Goal: Communication & Community: Answer question/provide support

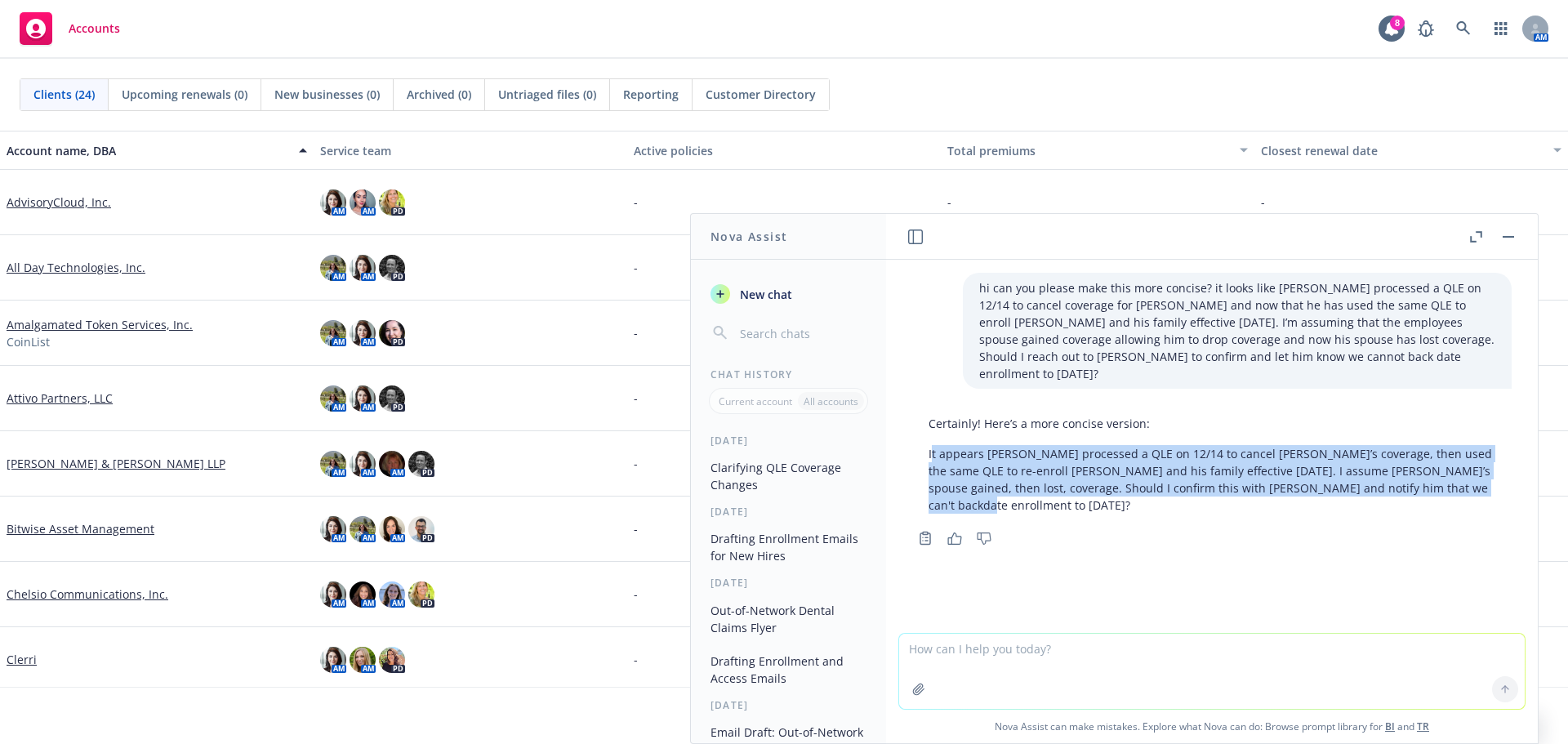
click at [1505, 243] on button "button" at bounding box center [1507, 237] width 20 height 20
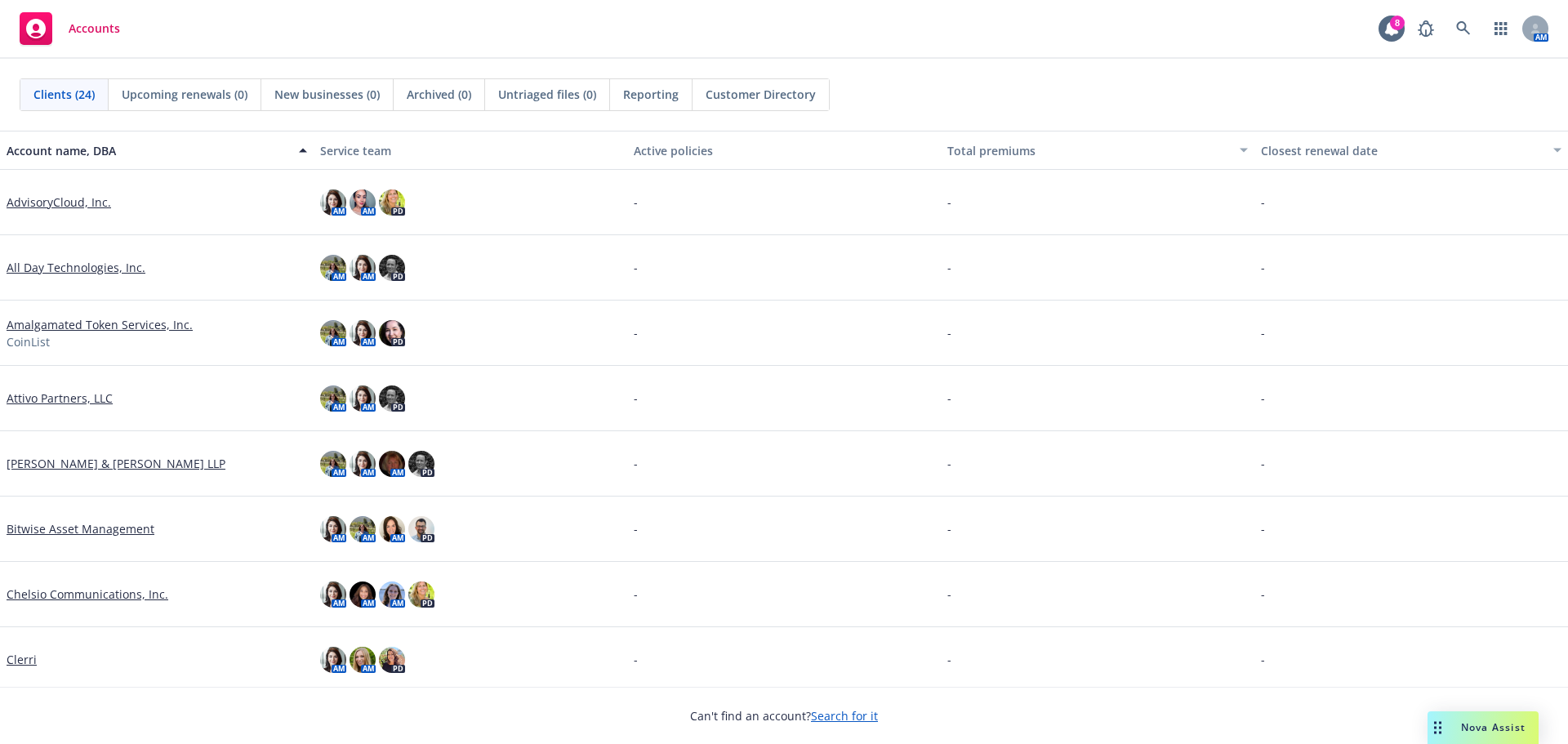
click at [1460, 728] on span "Nova Assist" at bounding box center [1492, 727] width 65 height 14
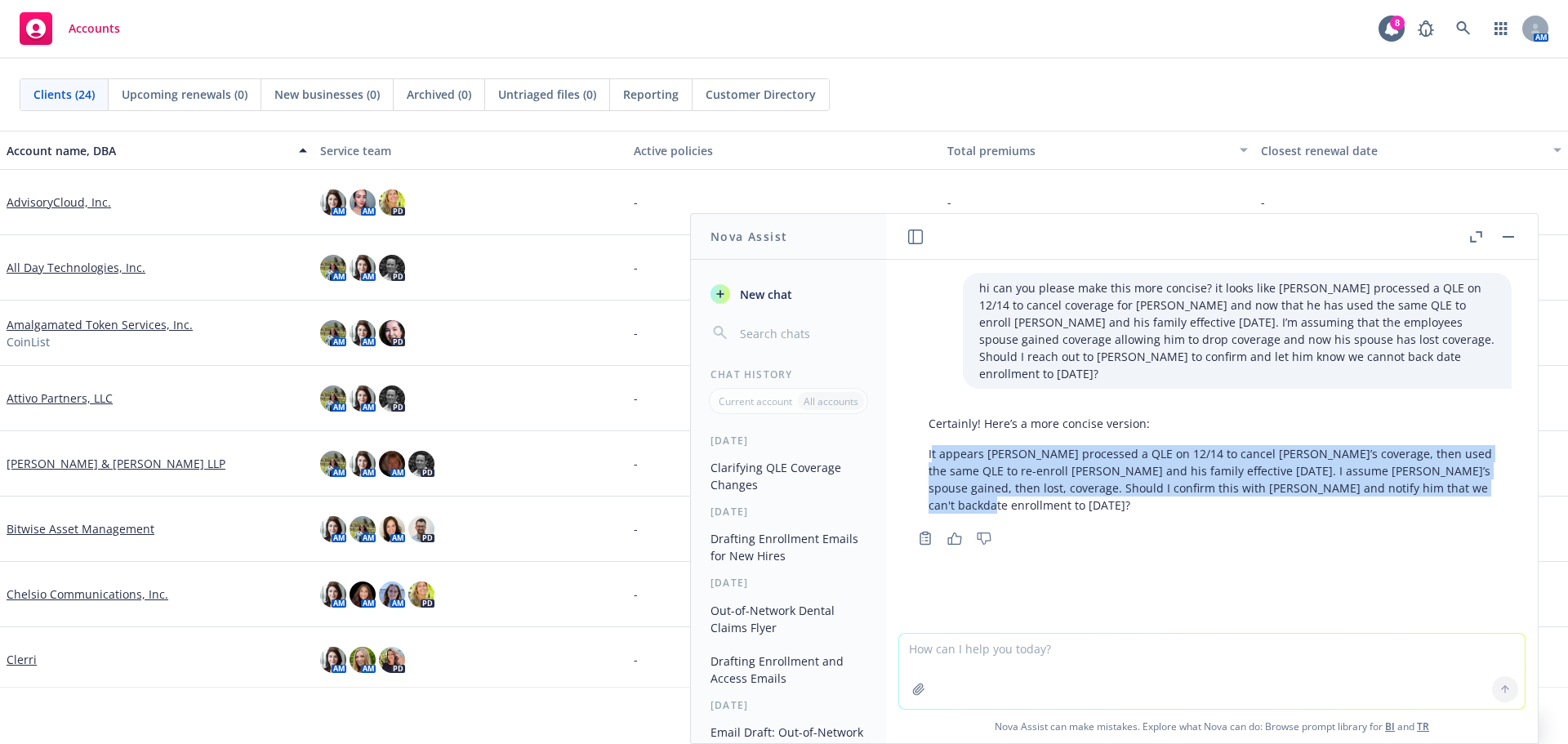
click at [747, 294] on span "New chat" at bounding box center [763, 294] width 55 height 17
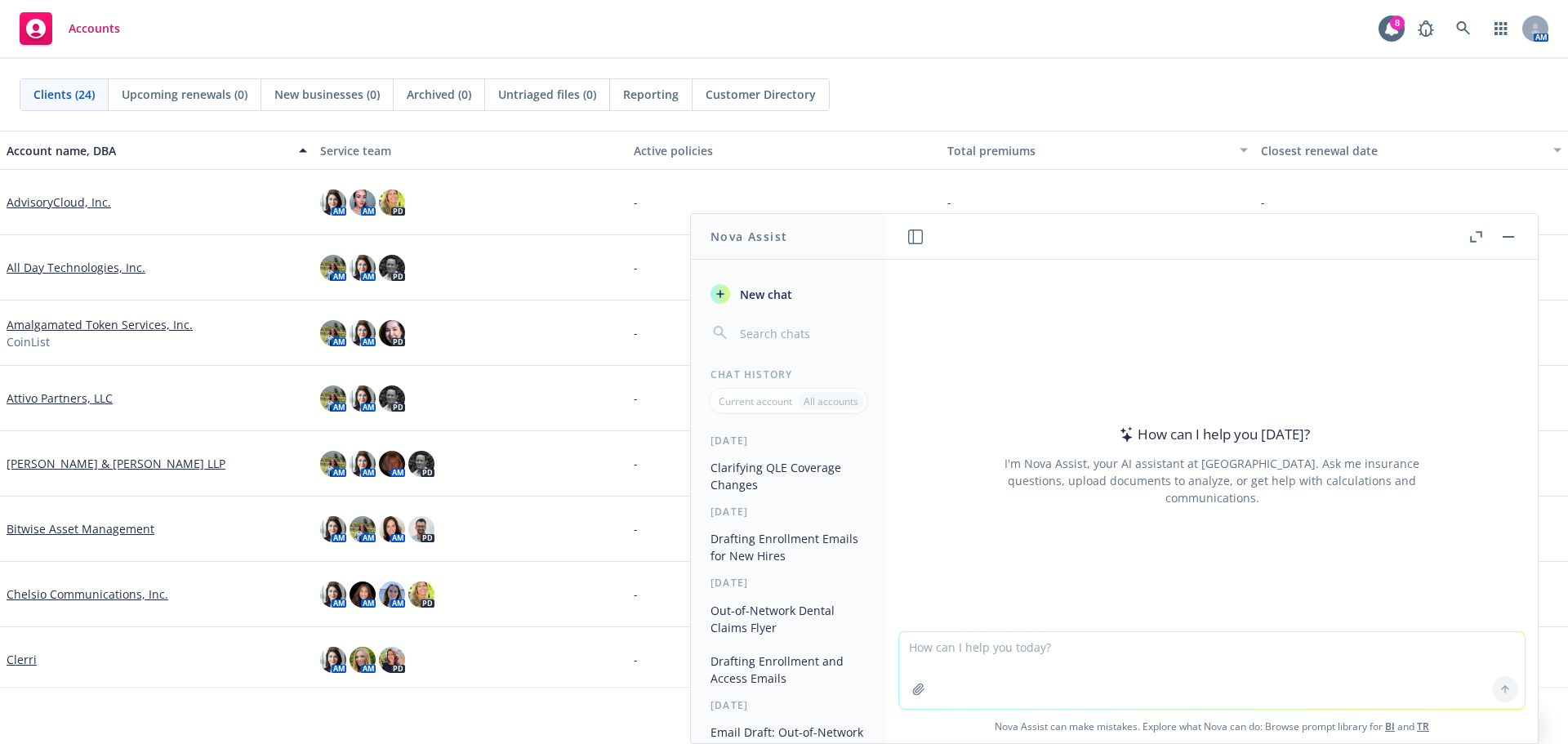
click at [934, 647] on textarea at bounding box center [1212, 670] width 625 height 77
click at [783, 469] on button "Clarifying QLE Coverage Changes" at bounding box center [788, 475] width 169 height 44
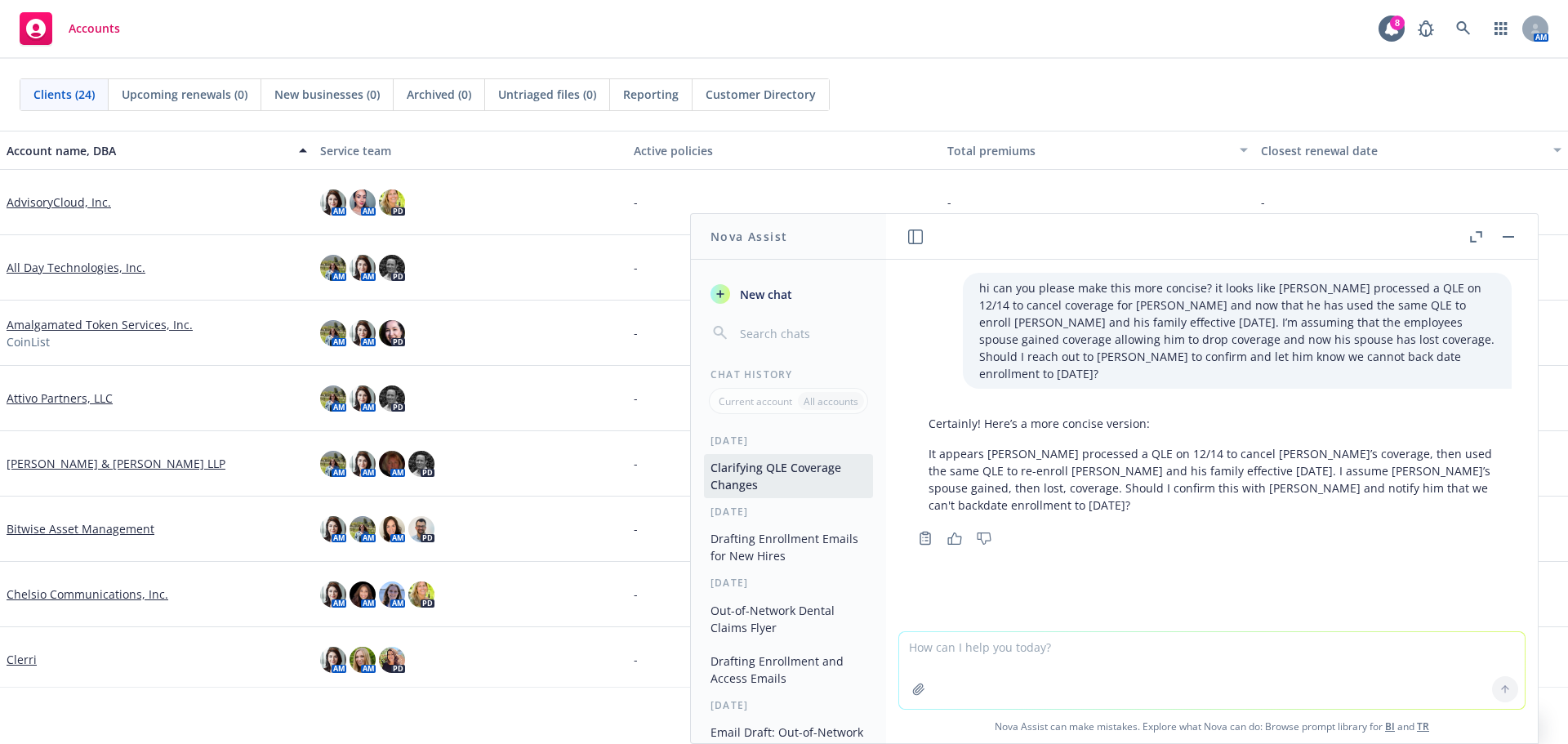
click at [1004, 657] on textarea at bounding box center [1212, 670] width 625 height 77
type textarea "Hi can you help me draft an email to [PERSON_NAME] confirming recent change ins…"
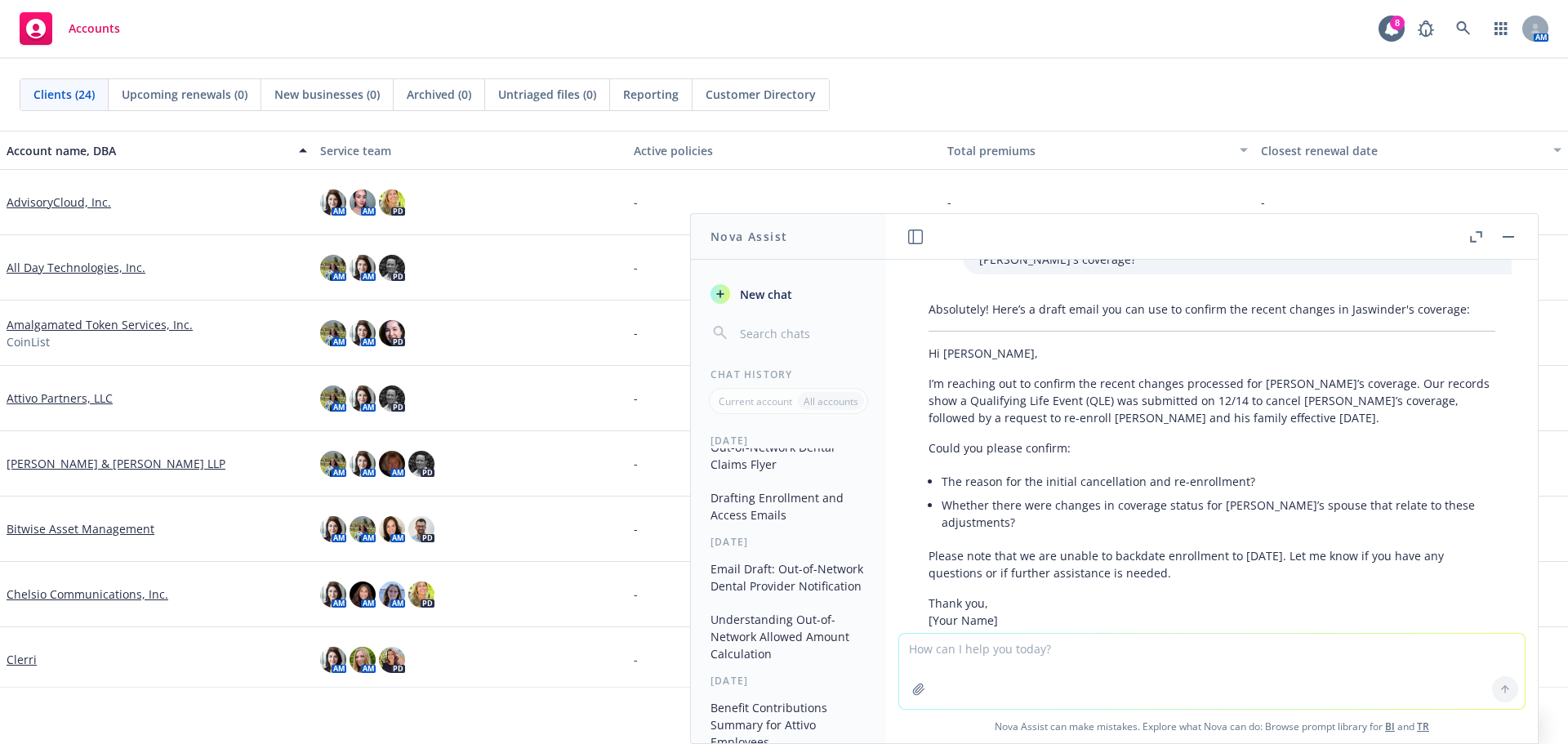
scroll to position [342, 0]
drag, startPoint x: 924, startPoint y: 317, endPoint x: 1227, endPoint y: 543, distance: 378.0
click at [1227, 543] on div "Absolutely! Here’s a draft email you can use to confirm the recent changes in J…" at bounding box center [1212, 488] width 600 height 386
copy div "Hi [PERSON_NAME], I’m reaching out to confirm the recent changes processed for …"
click at [1036, 656] on textarea at bounding box center [1212, 671] width 625 height 75
